Goal: Task Accomplishment & Management: Manage account settings

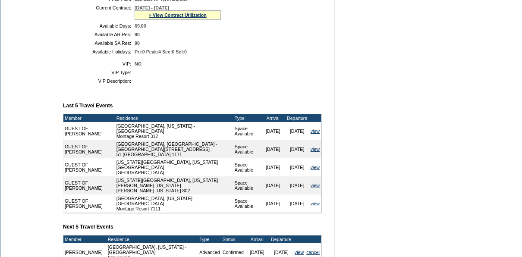
scroll to position [305, 0]
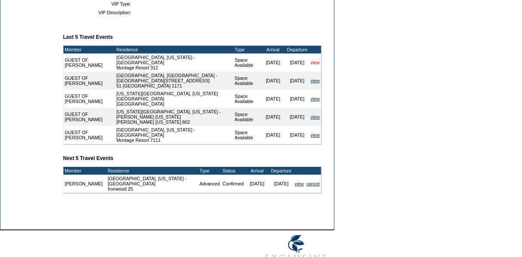
click at [315, 65] on link "view" at bounding box center [315, 62] width 9 height 5
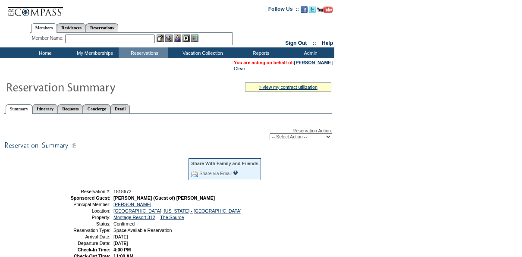
drag, startPoint x: 303, startPoint y: 136, endPoint x: 301, endPoint y: 142, distance: 6.3
click at [303, 136] on select "-- Select Action -- Modify Reservation Dates Modify Reservation Cost Modify Occ…" at bounding box center [301, 136] width 63 height 7
select select "CancelRes"
click at [270, 134] on select "-- Select Action -- Modify Reservation Dates Modify Reservation Cost Modify Occ…" at bounding box center [301, 136] width 63 height 7
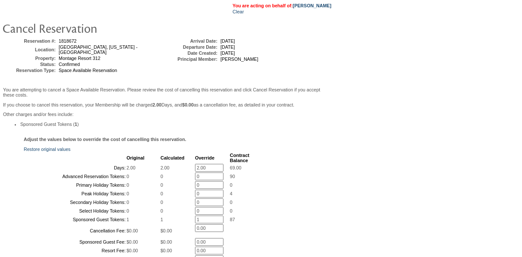
scroll to position [72, 0]
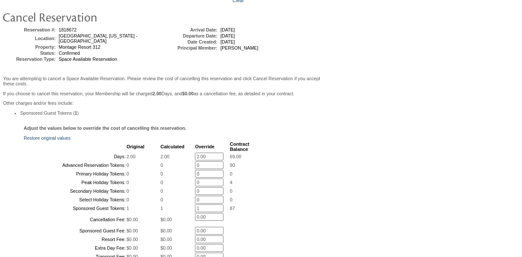
click at [207, 161] on input "2.00" at bounding box center [209, 157] width 28 height 8
type input "0"
click at [267, 145] on div "Adjust the values below to override the cost of cancelling this reservation. Re…" at bounding box center [167, 198] width 330 height 145
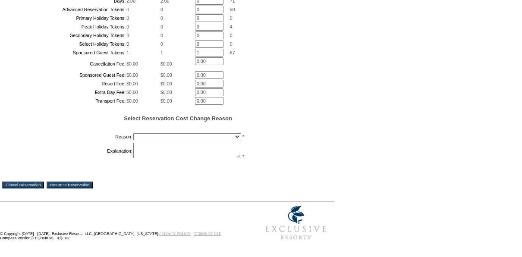
scroll to position [298, 0]
click at [155, 139] on select "Creating Continuous Stay Days Booked After Cancellation Experiential / Hotel / …" at bounding box center [187, 136] width 108 height 7
select select "1031"
click at [133, 138] on select "Creating Continuous Stay Days Booked After Cancellation Experiential / Hotel / …" at bounding box center [187, 136] width 108 height 7
click at [160, 151] on textarea at bounding box center [187, 151] width 108 height 16
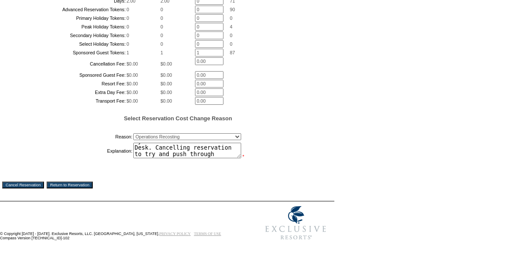
scroll to position [13, 0]
type textarea "Sync error with SF & Front Desk. Cancelling reservation to try and push through…"
click at [30, 189] on input "Cancel Reservation" at bounding box center [23, 185] width 42 height 7
